Goal: Task Accomplishment & Management: Use online tool/utility

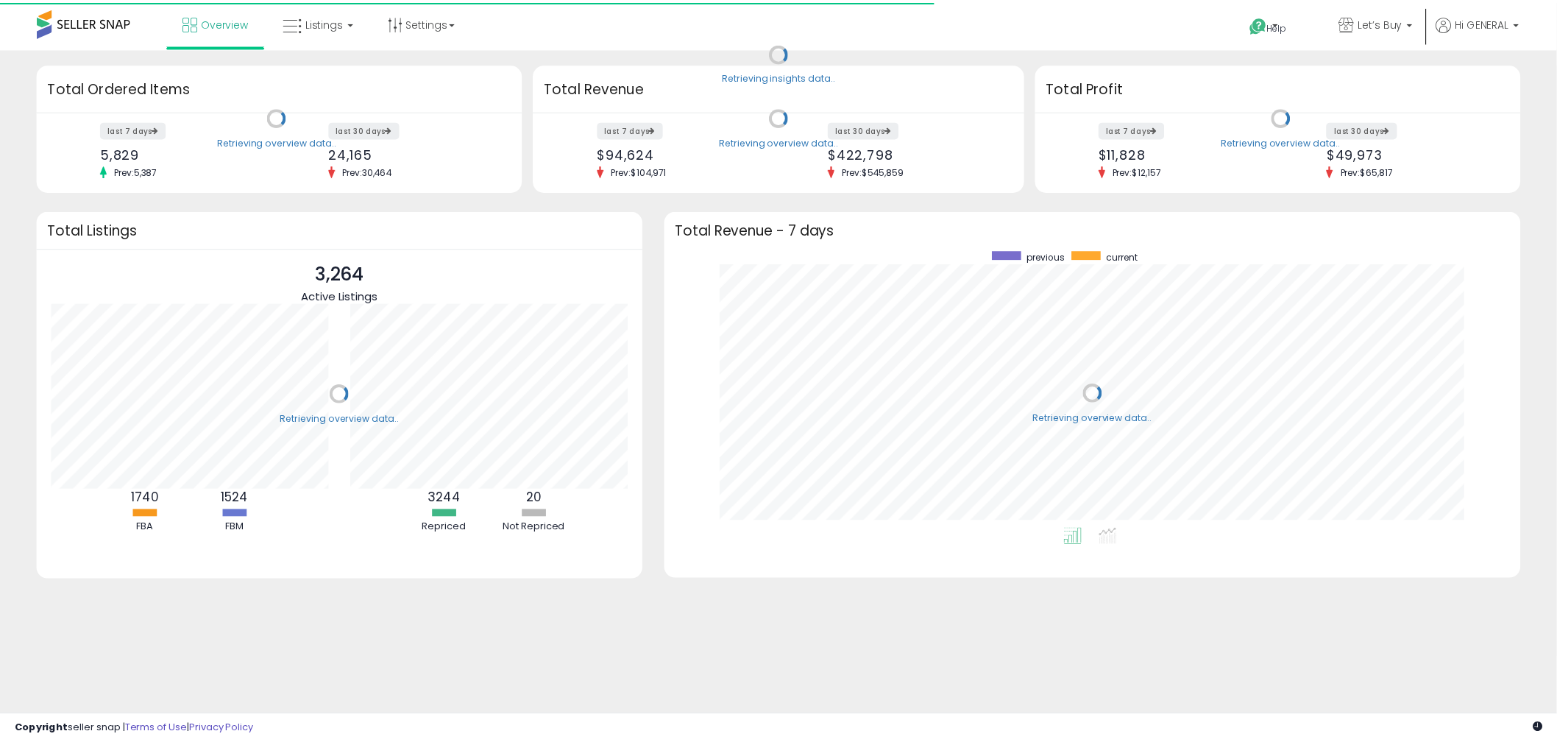
scroll to position [277, 834]
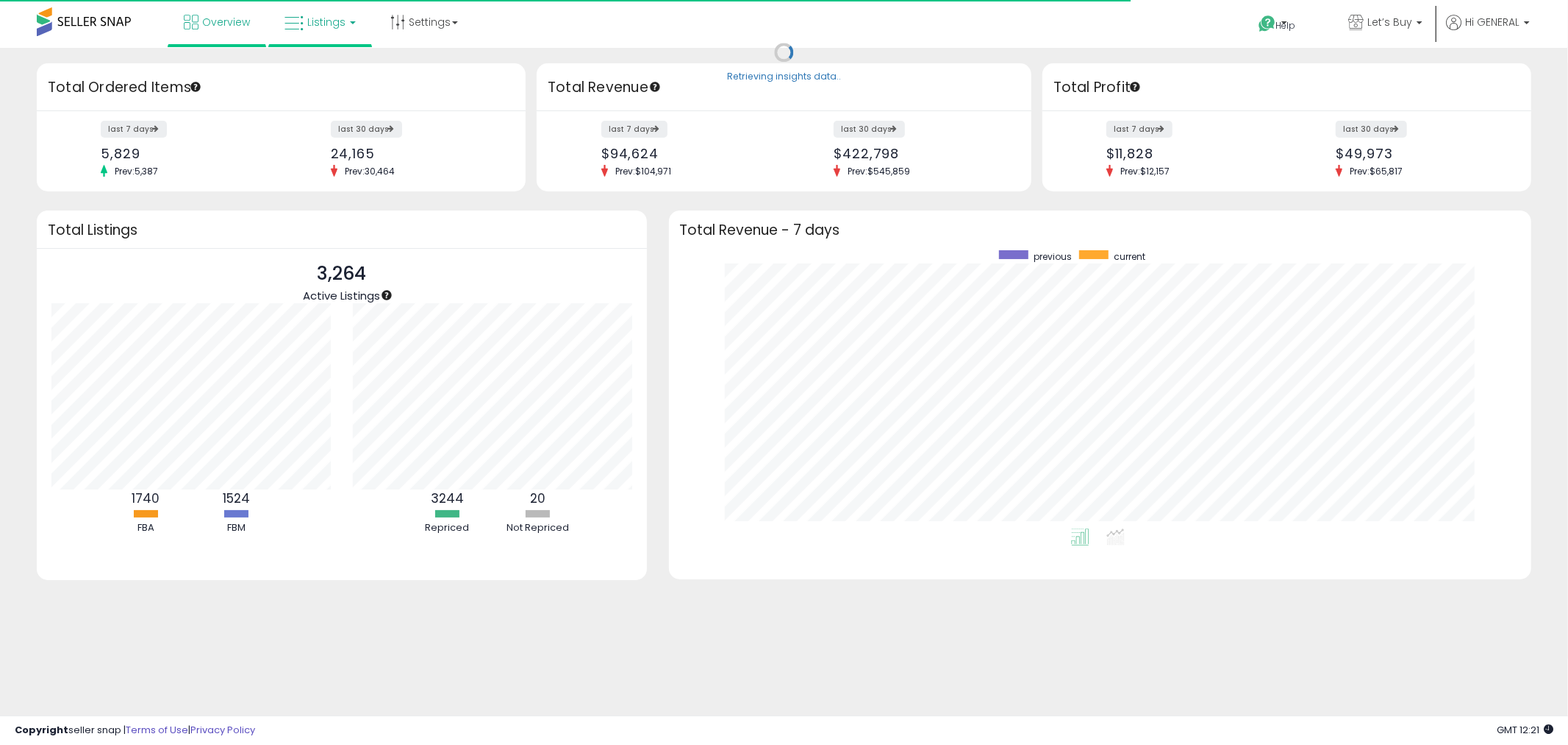
click at [341, 20] on span "Listings" at bounding box center [327, 22] width 38 height 15
click at [336, 65] on icon at bounding box center [331, 72] width 64 height 19
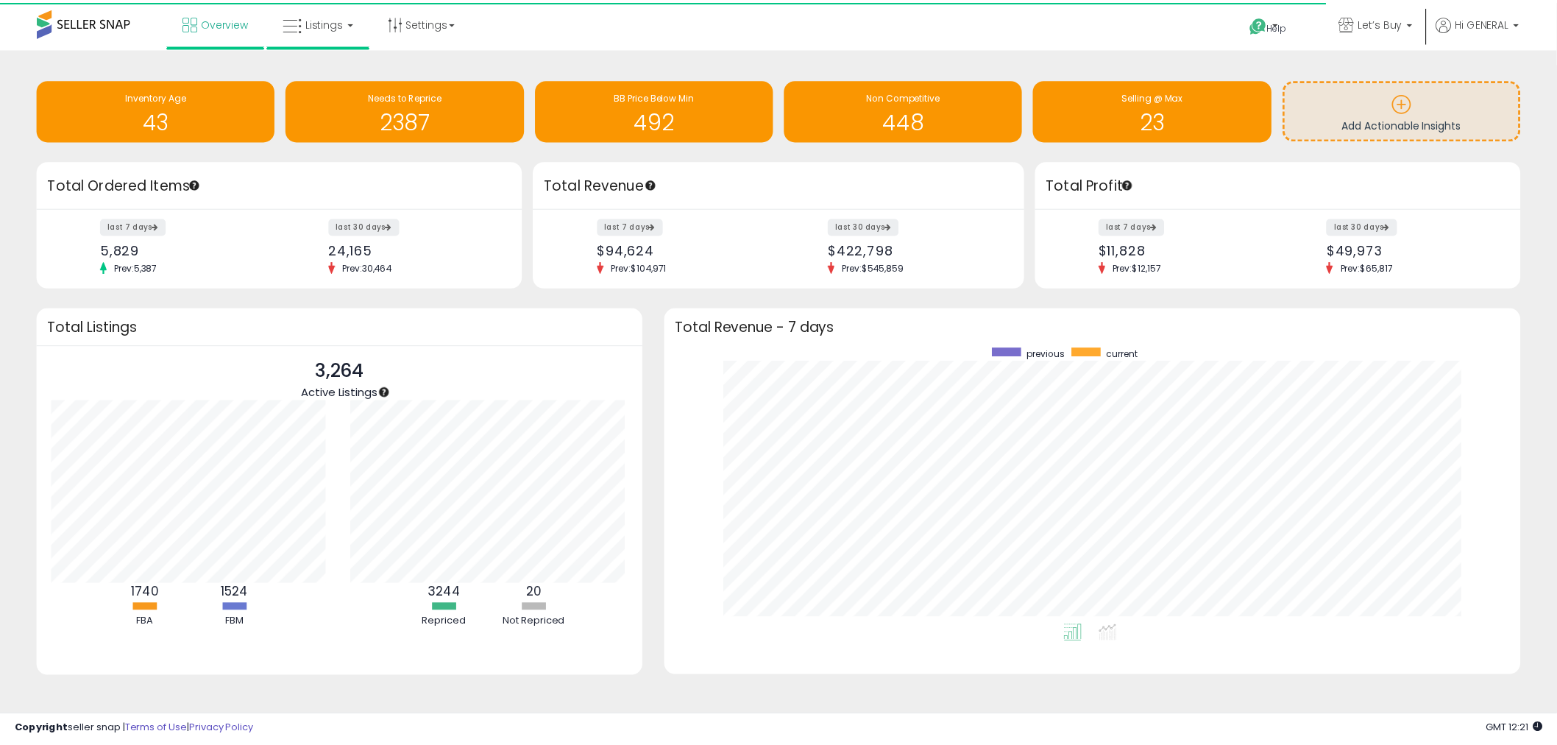
scroll to position [735474, 734925]
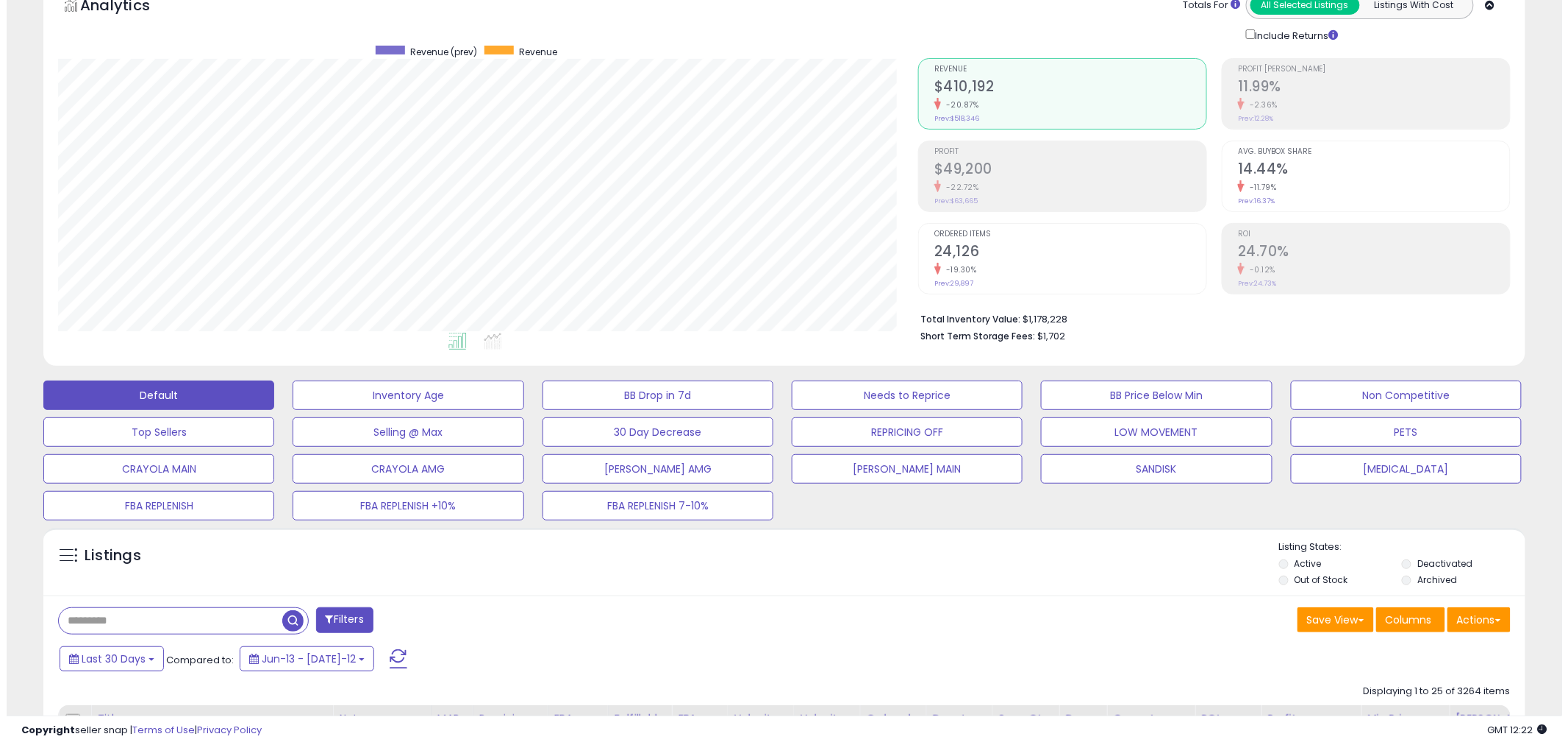
scroll to position [163, 0]
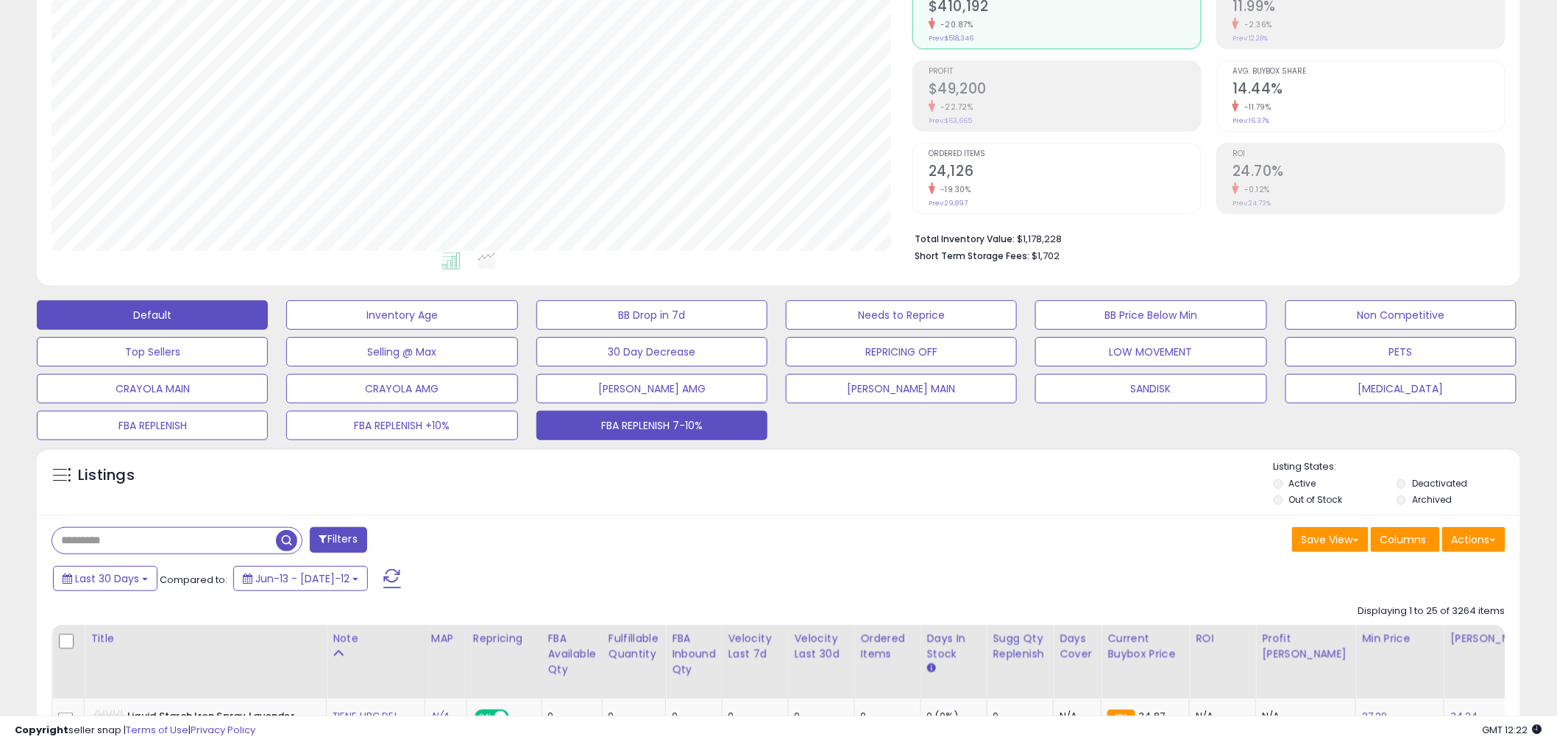
click at [517, 330] on button "FBA REPLENISH 7-10%" at bounding box center [401, 314] width 231 height 29
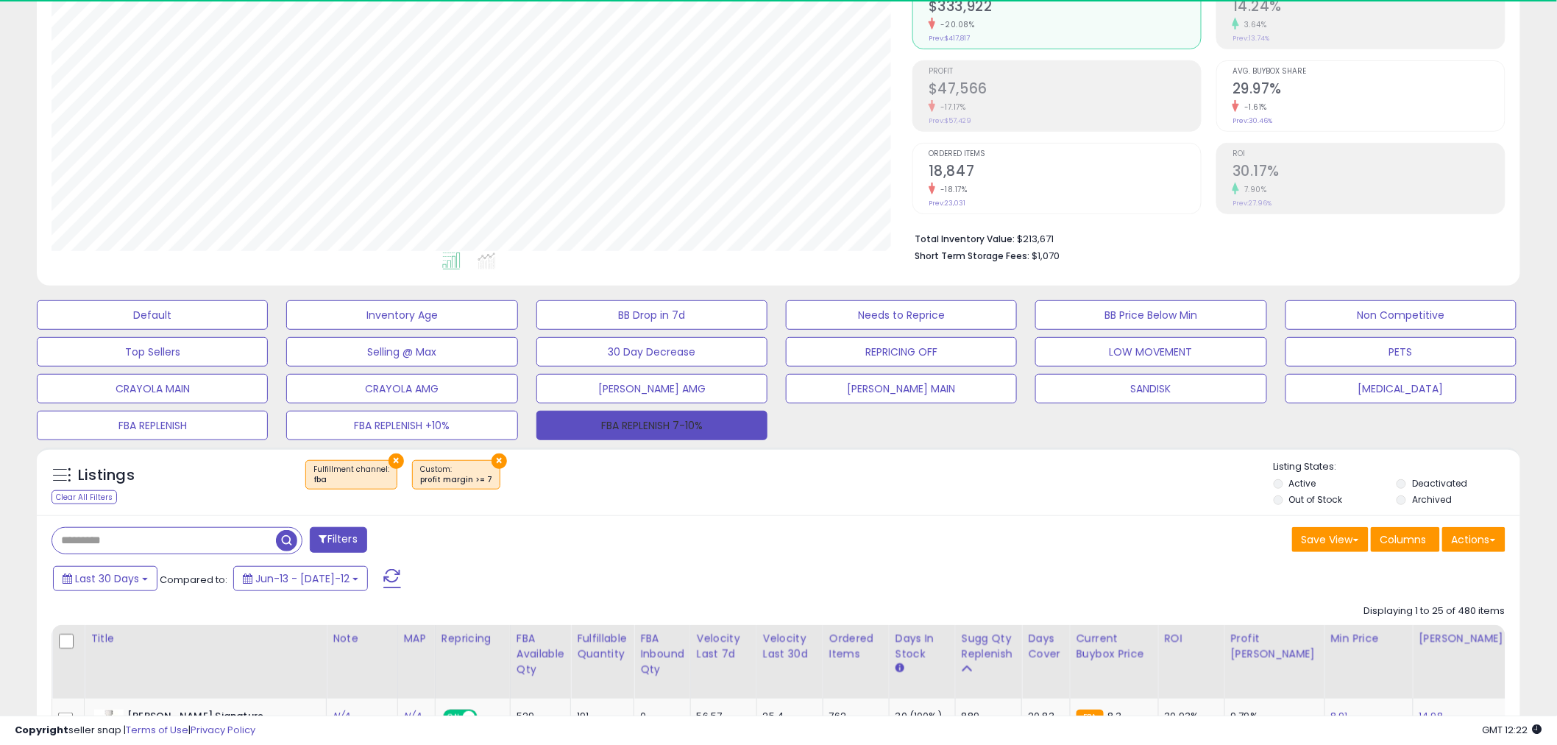
scroll to position [302, 861]
